Goal: Information Seeking & Learning: Learn about a topic

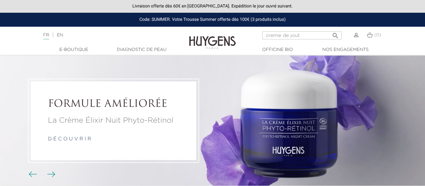
type input "creme de jout"
click at [330, 30] on button " Rechercher" at bounding box center [335, 34] width 11 height 8
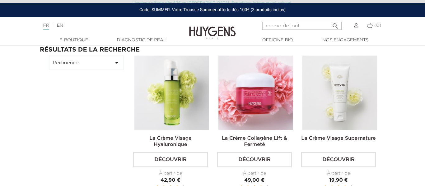
scroll to position [32, 0]
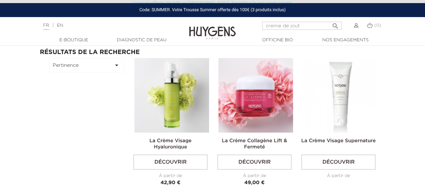
click at [351, 98] on img at bounding box center [340, 95] width 75 height 75
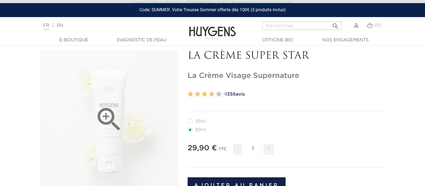
scroll to position [31, 0]
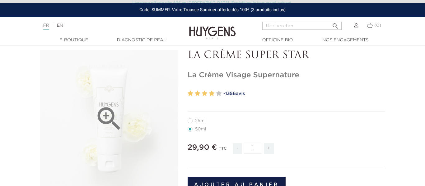
click at [116, 117] on icon "" at bounding box center [109, 119] width 31 height 31
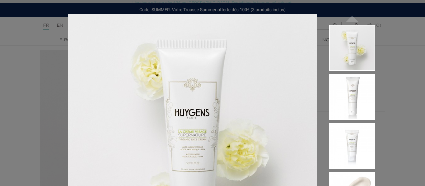
click at [9, 137] on div " " at bounding box center [212, 93] width 425 height 186
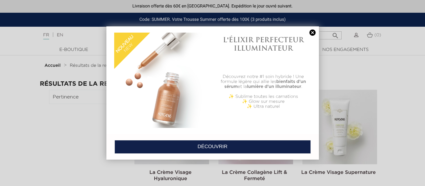
click at [311, 33] on link at bounding box center [312, 33] width 9 height 7
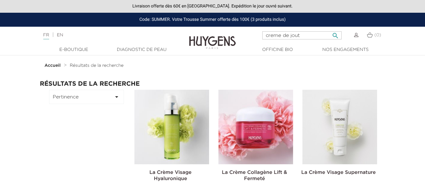
click at [302, 38] on input "creme de jout" at bounding box center [301, 35] width 79 height 8
type input "creme de jour hyaluronique"
click at [330, 30] on button " Rechercher" at bounding box center [335, 34] width 11 height 8
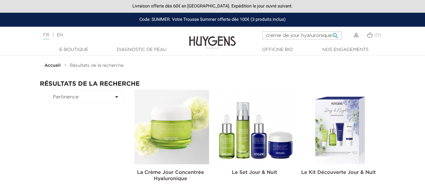
click at [327, 34] on input "creme de jour hyaluronique" at bounding box center [301, 35] width 79 height 8
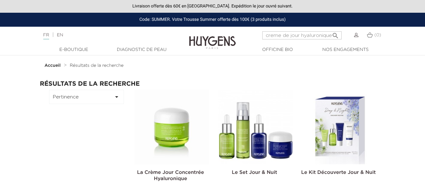
click at [175, 138] on img at bounding box center [171, 127] width 75 height 75
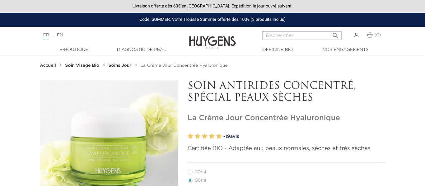
click at [190, 171] on label27"] "20ml" at bounding box center [201, 172] width 26 height 5
radio input "true"
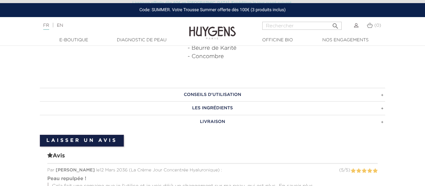
scroll to position [403, 0]
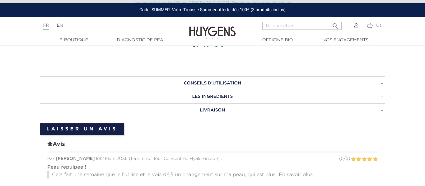
click at [238, 94] on h3 "Les ingrédients" at bounding box center [213, 97] width 346 height 14
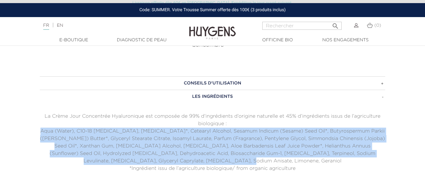
drag, startPoint x: 34, startPoint y: 132, endPoint x: 266, endPoint y: 159, distance: 233.2
copy p "Aqua (Water), C10-18 Triglycerides, Glycerin*, Cetearyl Alcohol, Sesamum Indicu…"
